Goal: Information Seeking & Learning: Learn about a topic

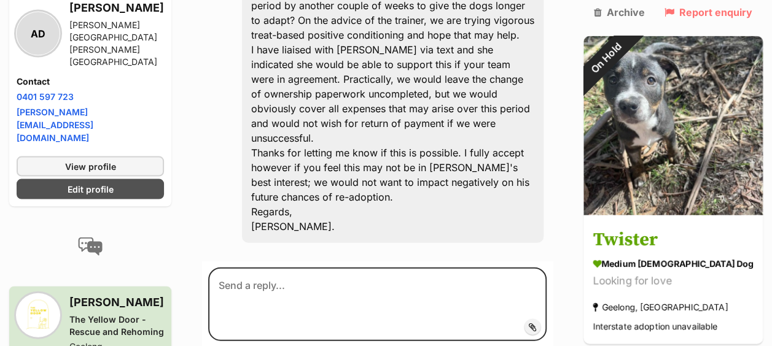
scroll to position [3531, 0]
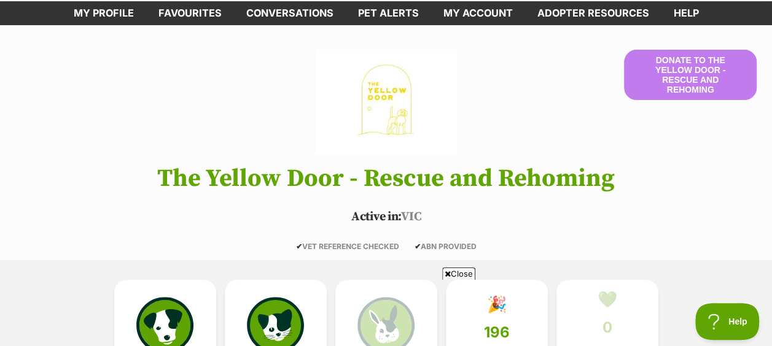
scroll to position [86, 0]
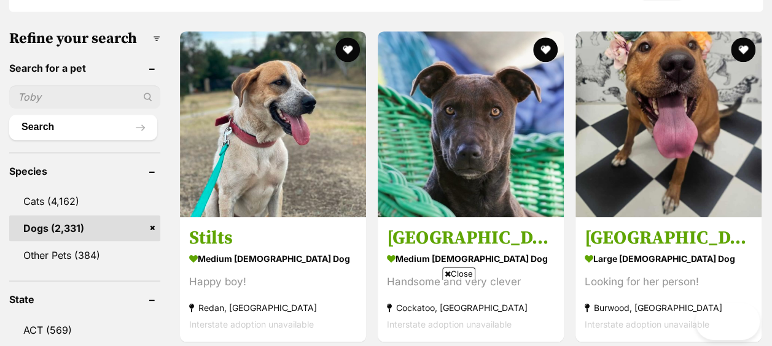
click at [54, 85] on input "text" at bounding box center [84, 96] width 151 height 23
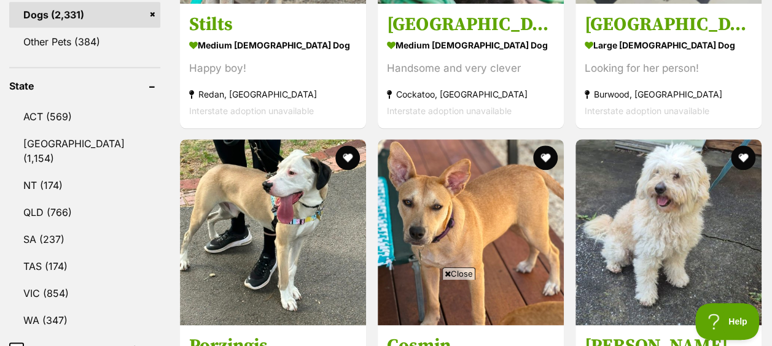
scroll to position [658, 0]
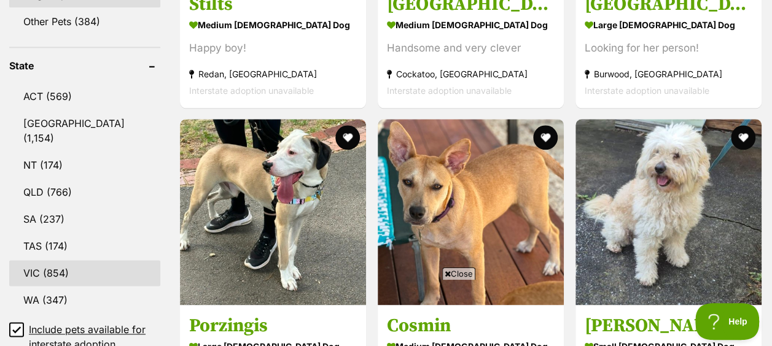
click at [34, 260] on link "VIC (854)" at bounding box center [84, 273] width 151 height 26
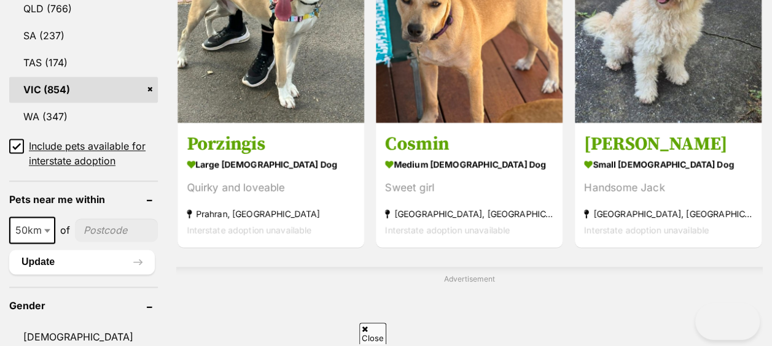
scroll to position [874, 0]
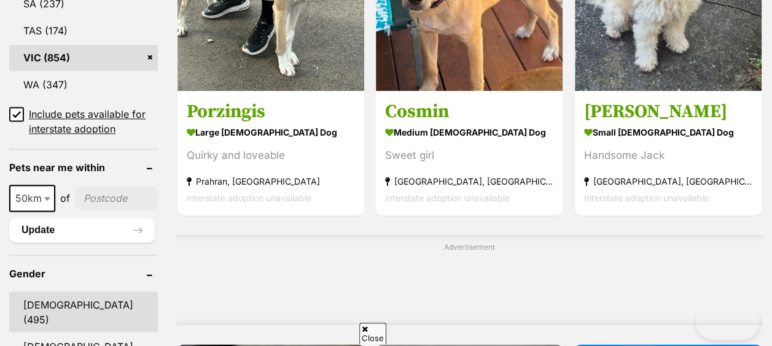
click at [34, 292] on link "Male (495)" at bounding box center [83, 312] width 149 height 41
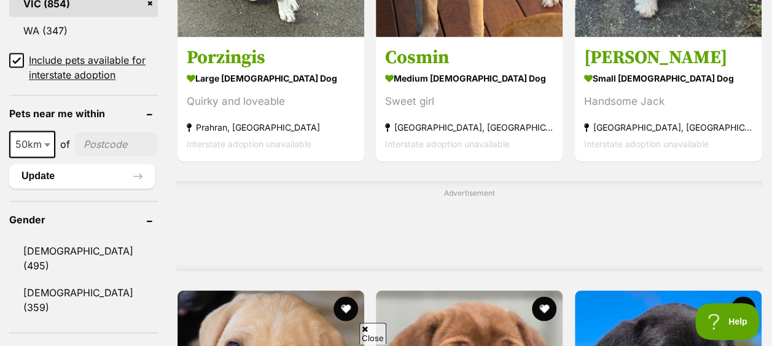
scroll to position [0, 0]
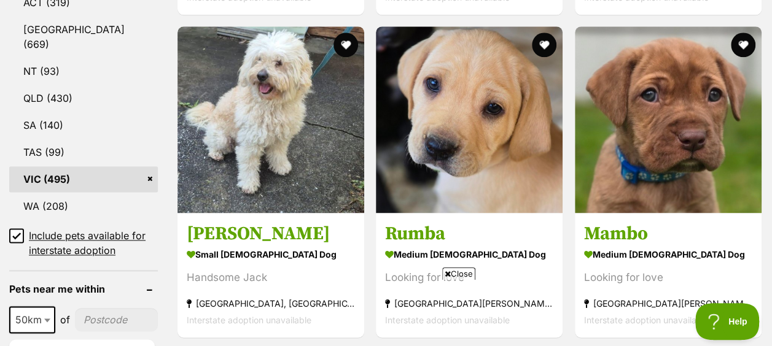
scroll to position [752, 0]
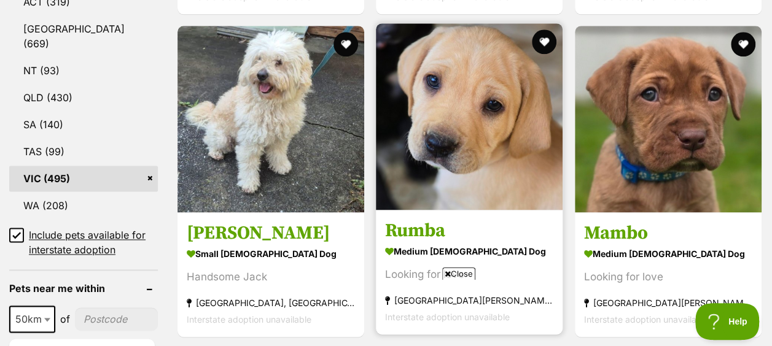
click at [469, 109] on img at bounding box center [469, 116] width 187 height 187
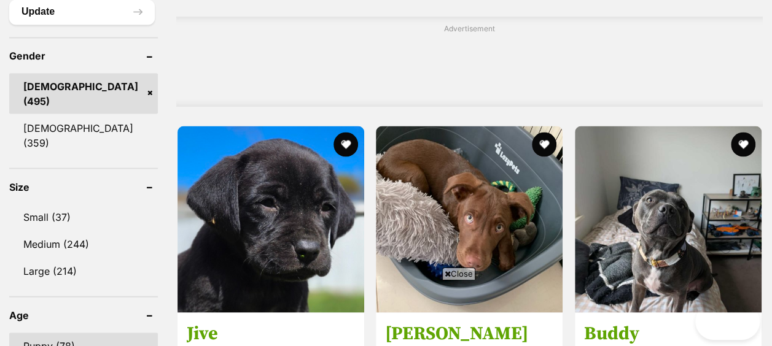
scroll to position [1122, 0]
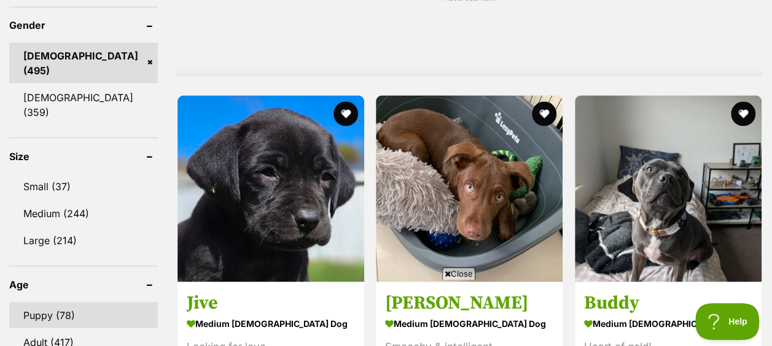
click at [65, 302] on link "Puppy (78)" at bounding box center [83, 315] width 149 height 26
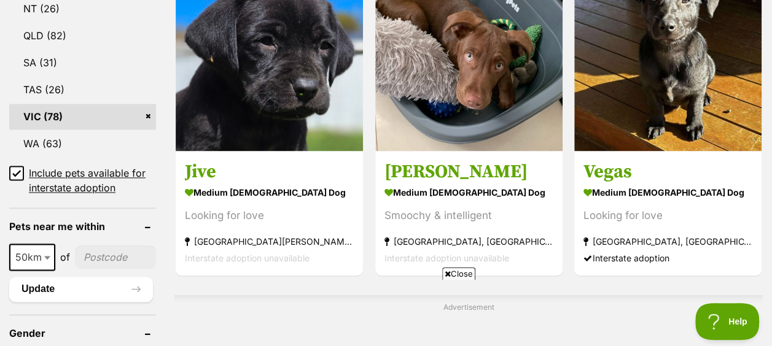
scroll to position [815, 0]
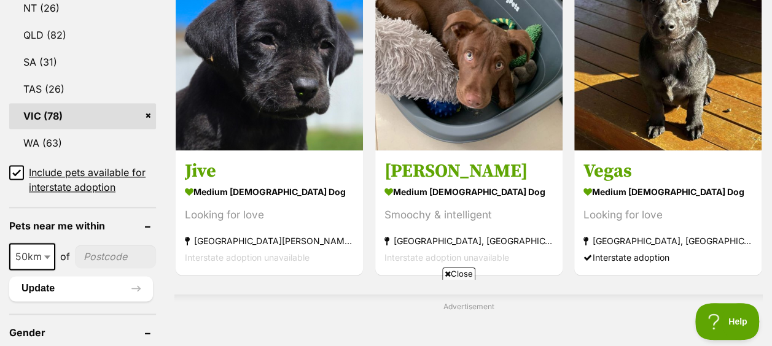
click at [18, 168] on icon at bounding box center [16, 172] width 9 height 9
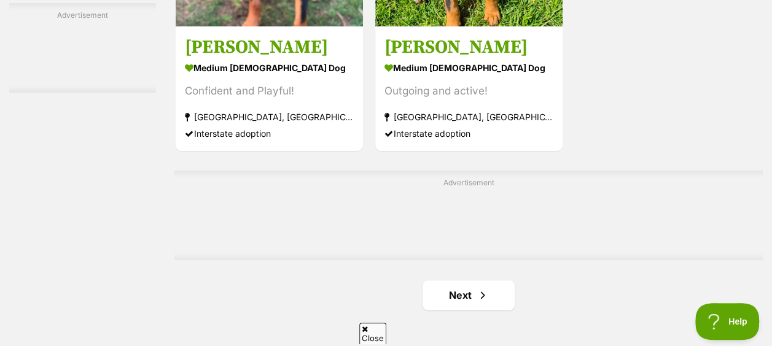
scroll to position [2762, 0]
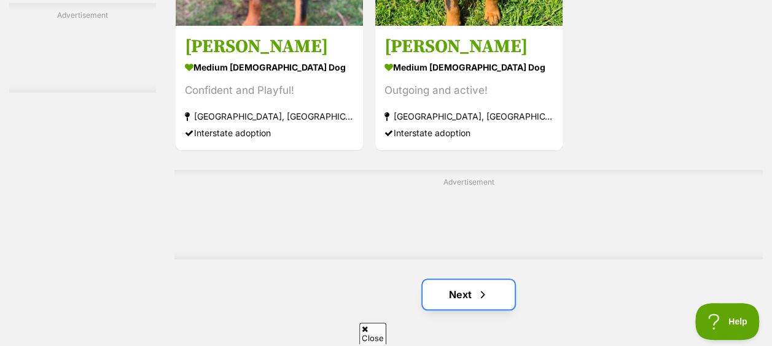
click at [451, 280] on link "Next" at bounding box center [468, 294] width 92 height 29
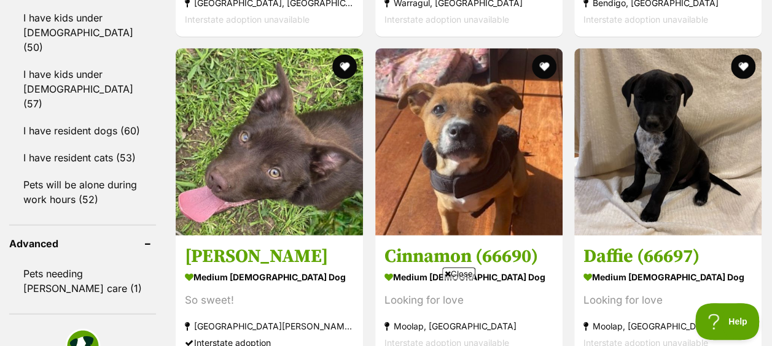
scroll to position [1466, 0]
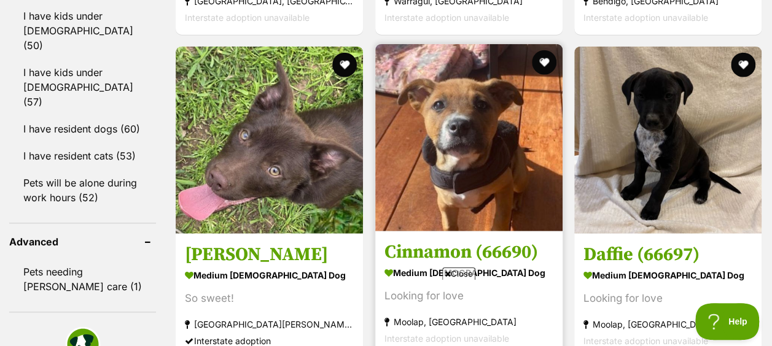
click at [496, 101] on img at bounding box center [468, 137] width 187 height 187
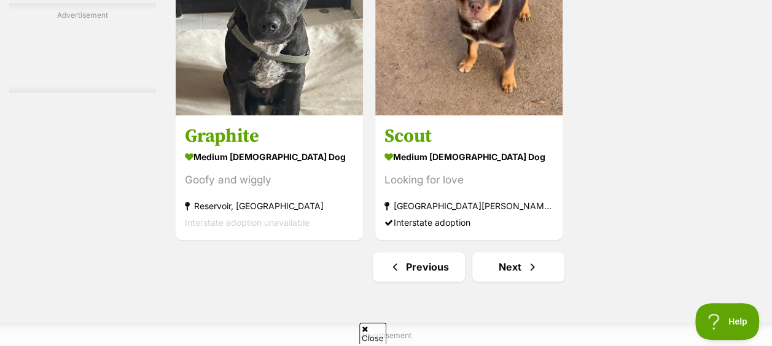
scroll to position [2791, 0]
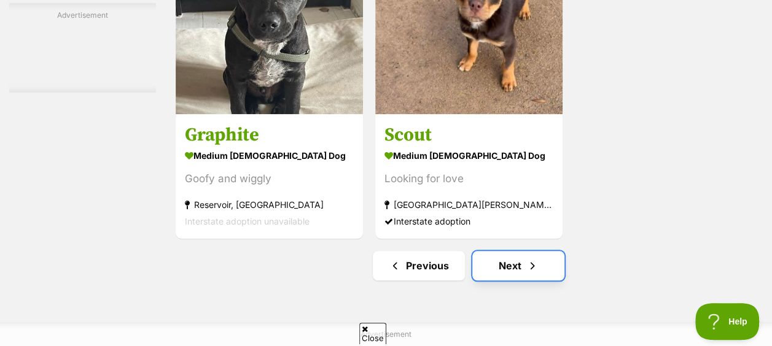
click at [512, 251] on link "Next" at bounding box center [518, 265] width 92 height 29
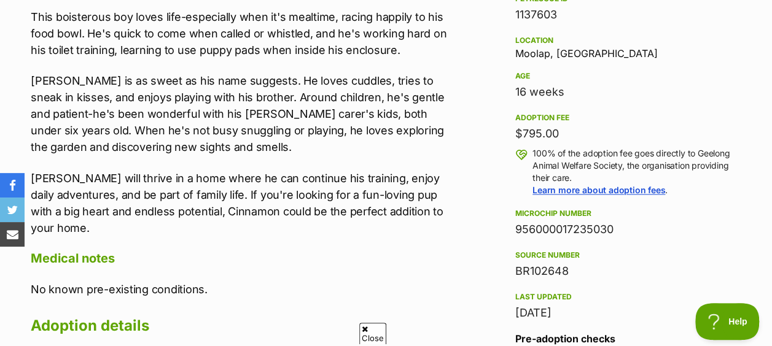
scroll to position [807, 0]
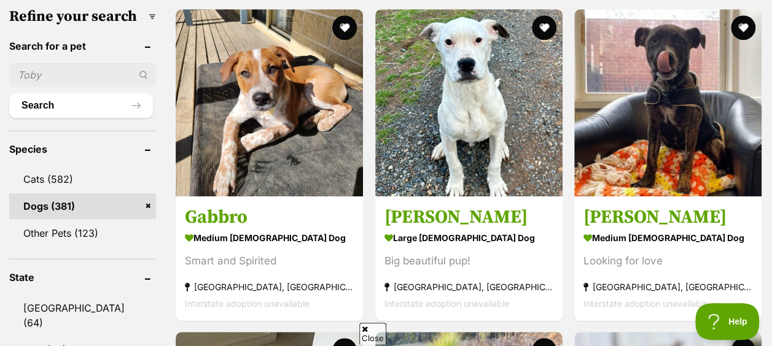
scroll to position [415, 0]
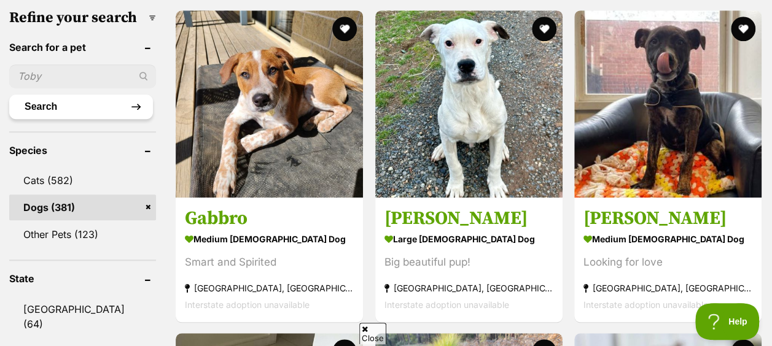
click at [77, 95] on button "Search" at bounding box center [81, 107] width 144 height 25
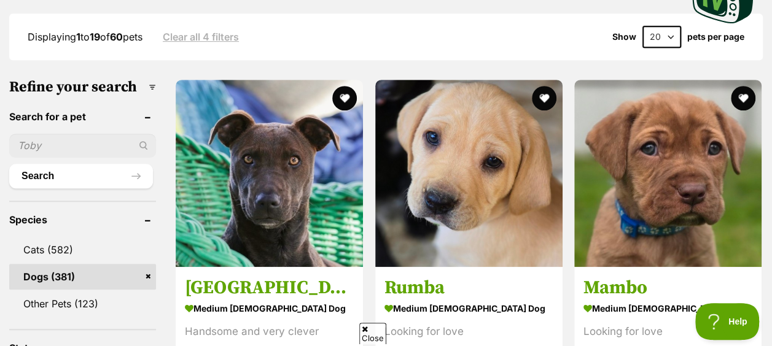
scroll to position [355, 0]
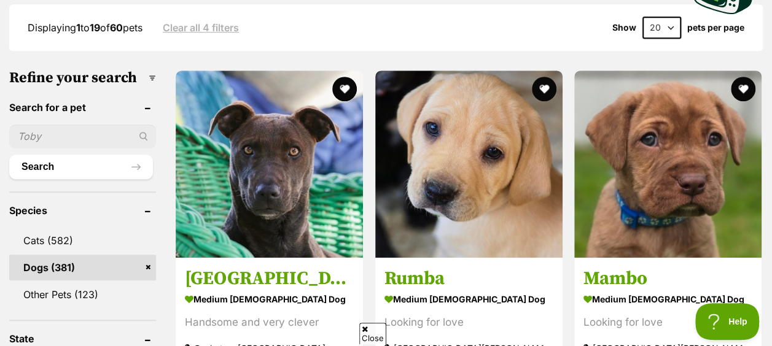
click at [95, 125] on input "text" at bounding box center [82, 136] width 147 height 23
type input "pacman"
click at [9, 155] on button "Search" at bounding box center [81, 167] width 144 height 25
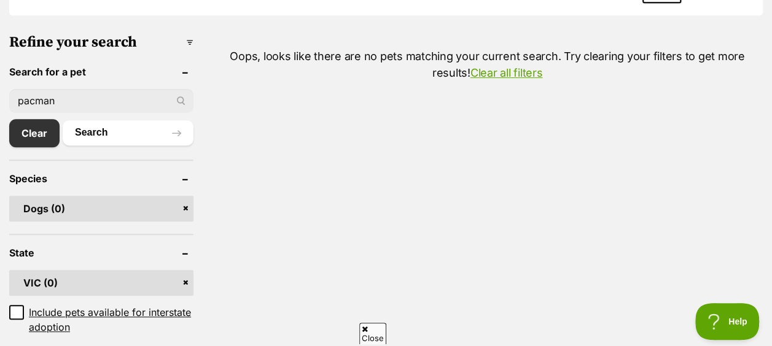
click at [58, 89] on input "pacman" at bounding box center [101, 100] width 184 height 23
type input "pokemon"
click at [63, 120] on button "Search" at bounding box center [128, 132] width 131 height 25
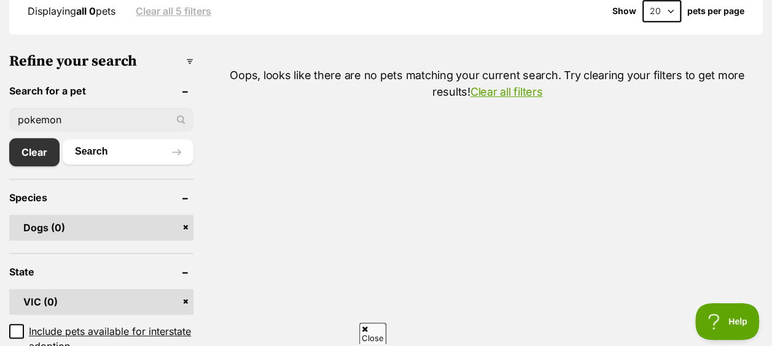
scroll to position [372, 0]
drag, startPoint x: 84, startPoint y: 93, endPoint x: 15, endPoint y: 91, distance: 68.2
click at [15, 107] on input "pokemon" at bounding box center [101, 118] width 184 height 23
type input "twister"
click at [63, 139] on button "Search" at bounding box center [128, 151] width 131 height 25
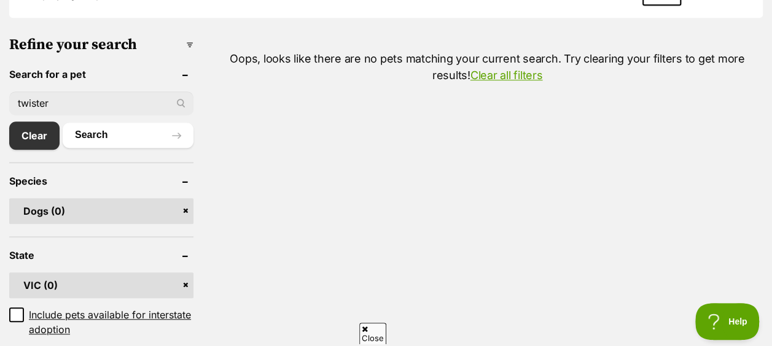
scroll to position [389, 0]
